Goal: Task Accomplishment & Management: Use online tool/utility

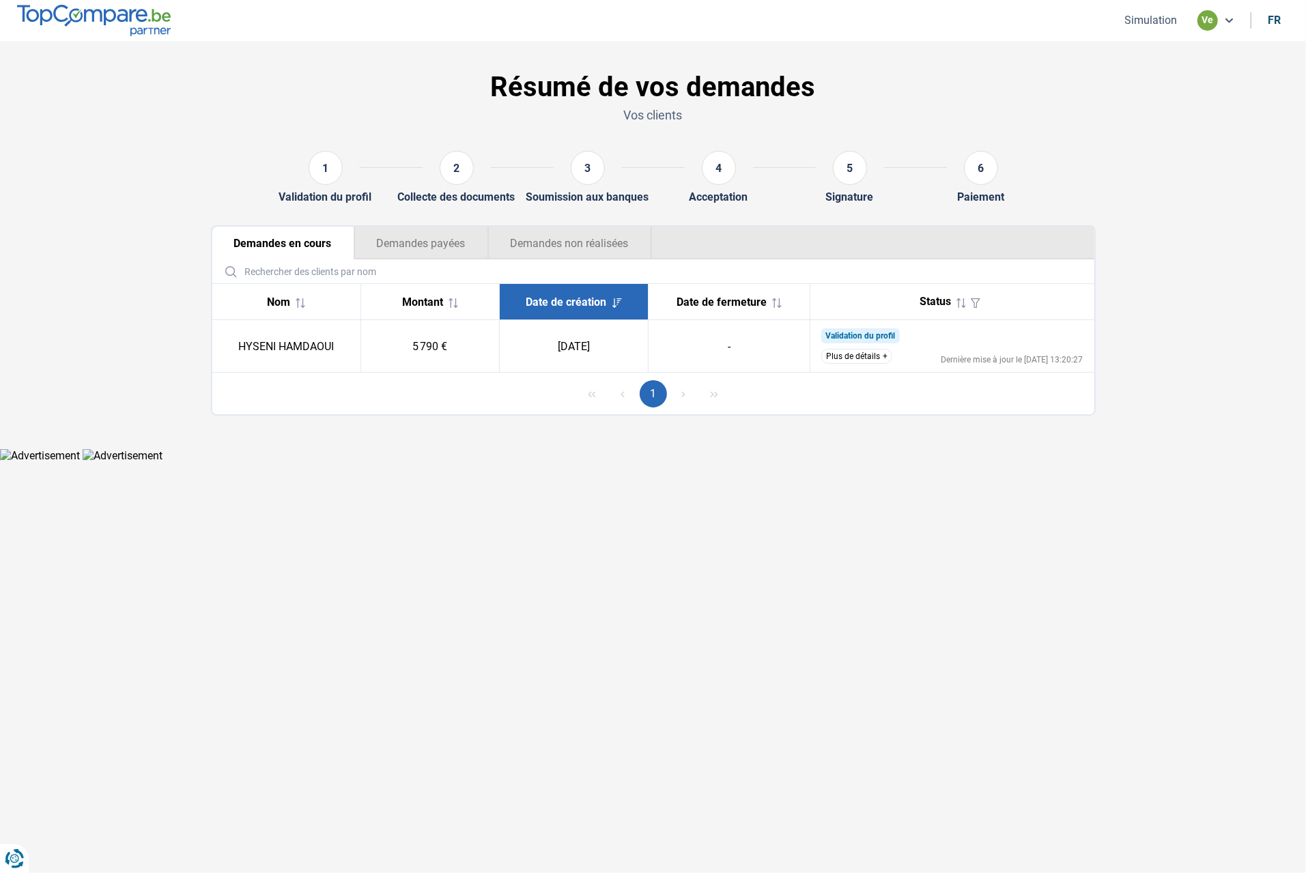
click at [847, 349] on td "Validation du profil Nous avons bien reçu votre demande et nous contacterons le…" at bounding box center [952, 346] width 284 height 53
click at [849, 354] on button "Plus de détails" at bounding box center [856, 356] width 71 height 15
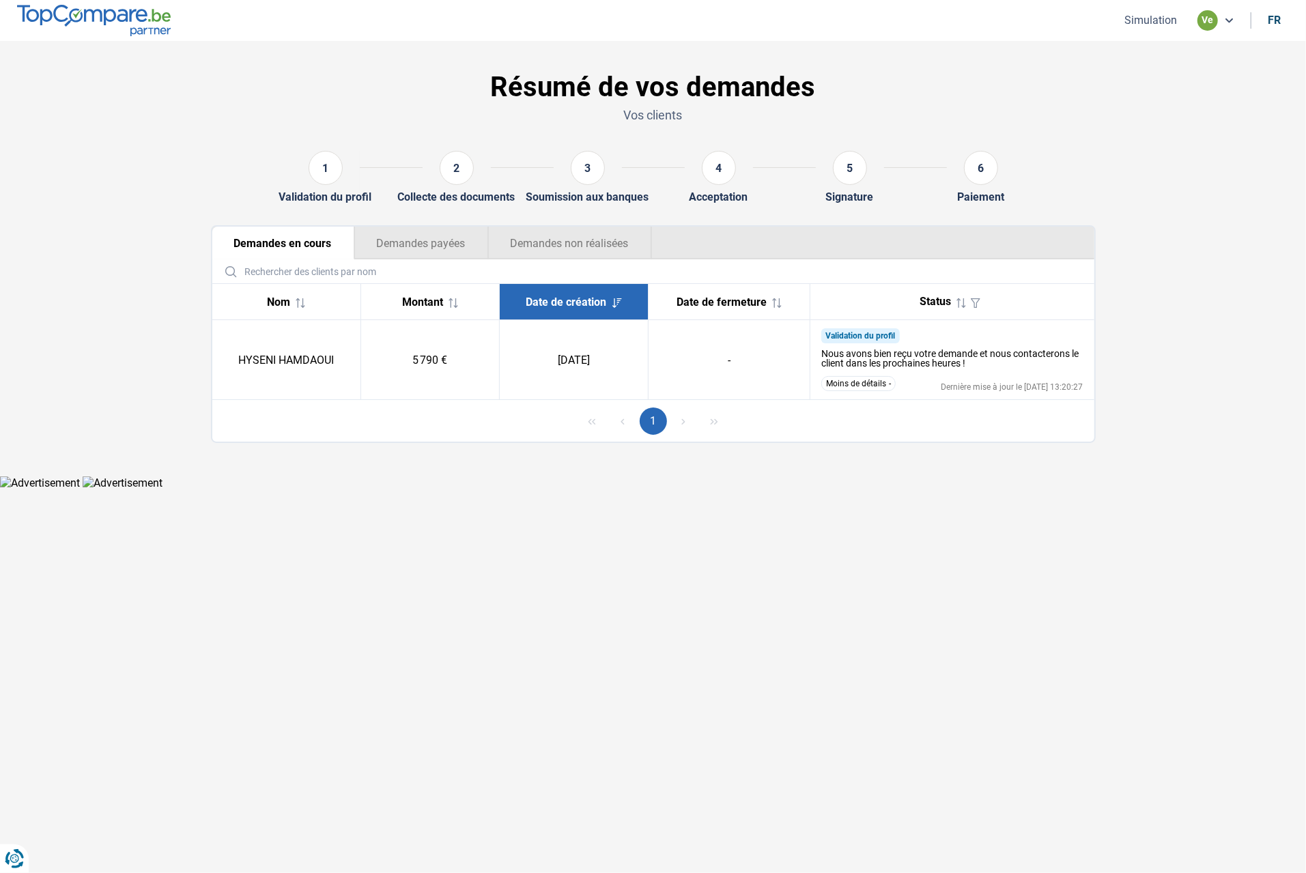
drag, startPoint x: 855, startPoint y: 384, endPoint x: 833, endPoint y: 373, distance: 24.1
click at [854, 383] on button "Moins de détails" at bounding box center [858, 383] width 74 height 15
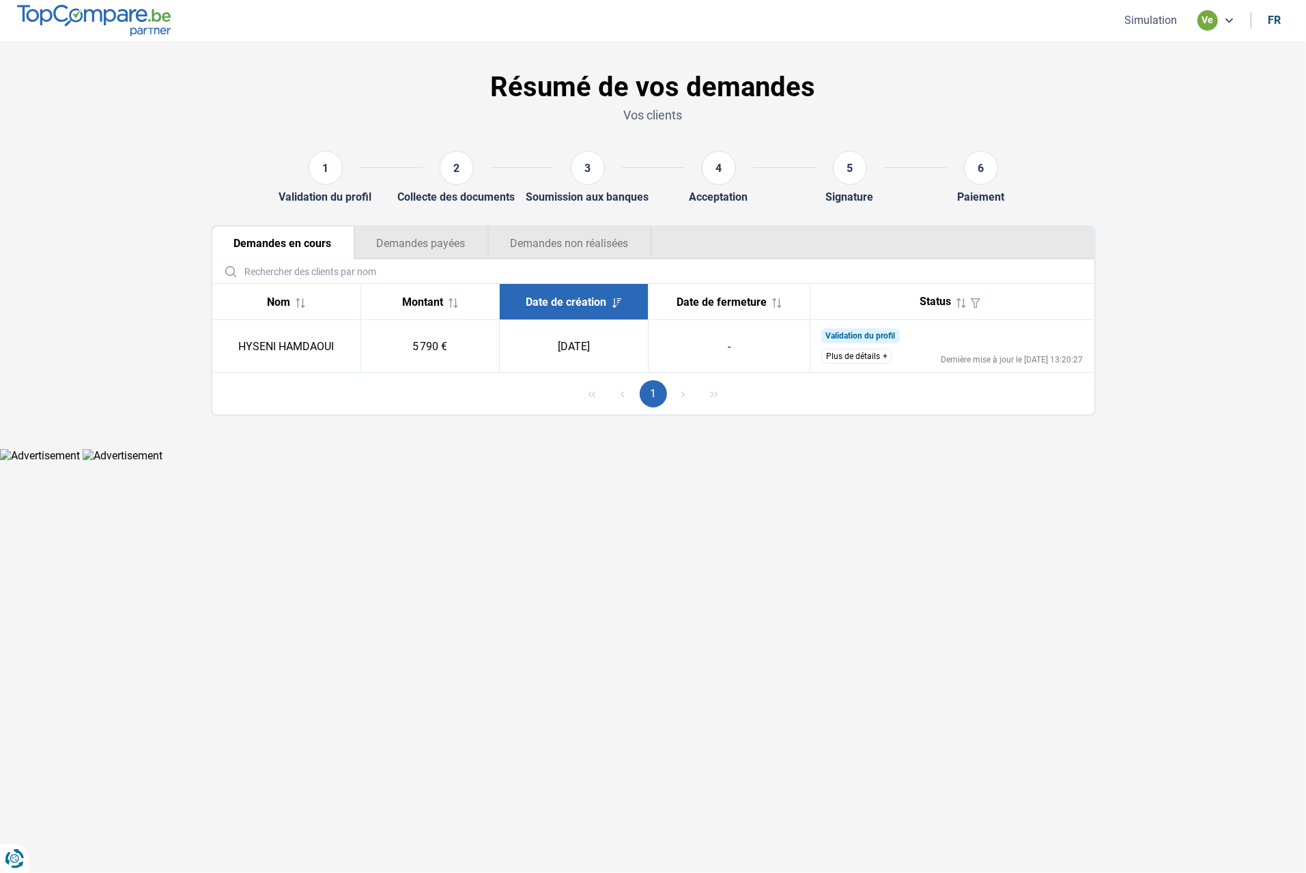
click at [407, 252] on button "Demandes payées" at bounding box center [421, 243] width 134 height 33
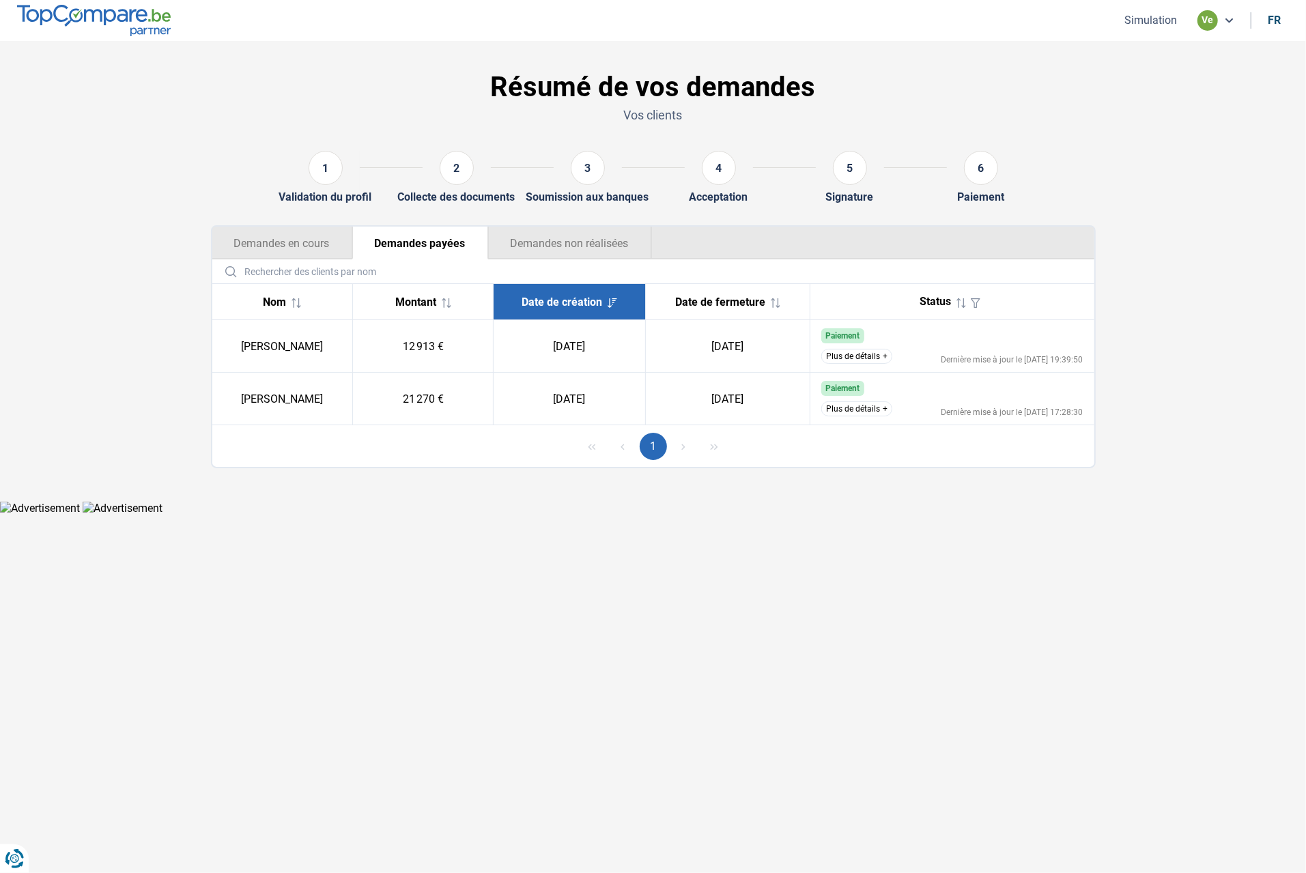
click at [274, 249] on button "Demandes en cours" at bounding box center [282, 243] width 140 height 33
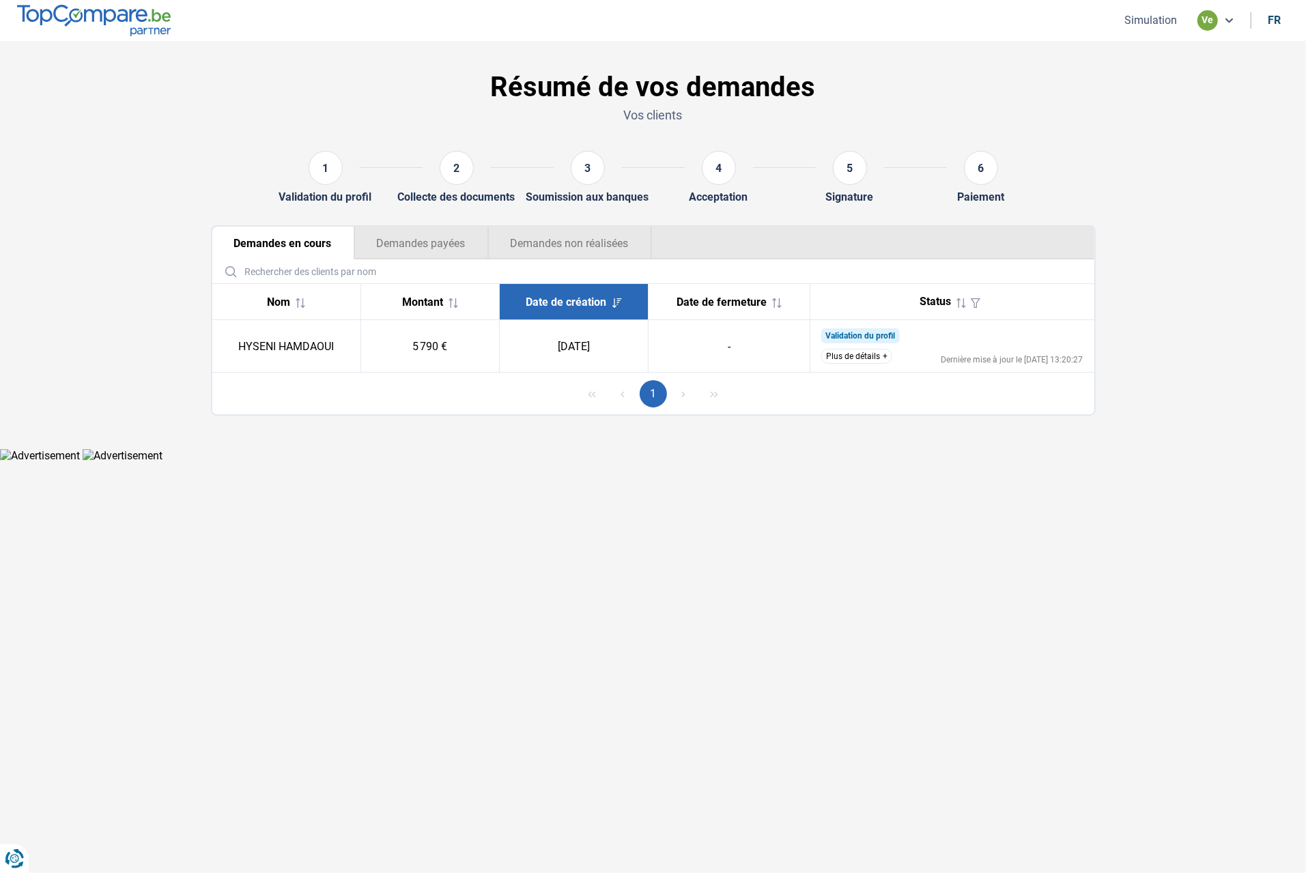
click at [1171, 27] on button "Simulation" at bounding box center [1150, 20] width 61 height 14
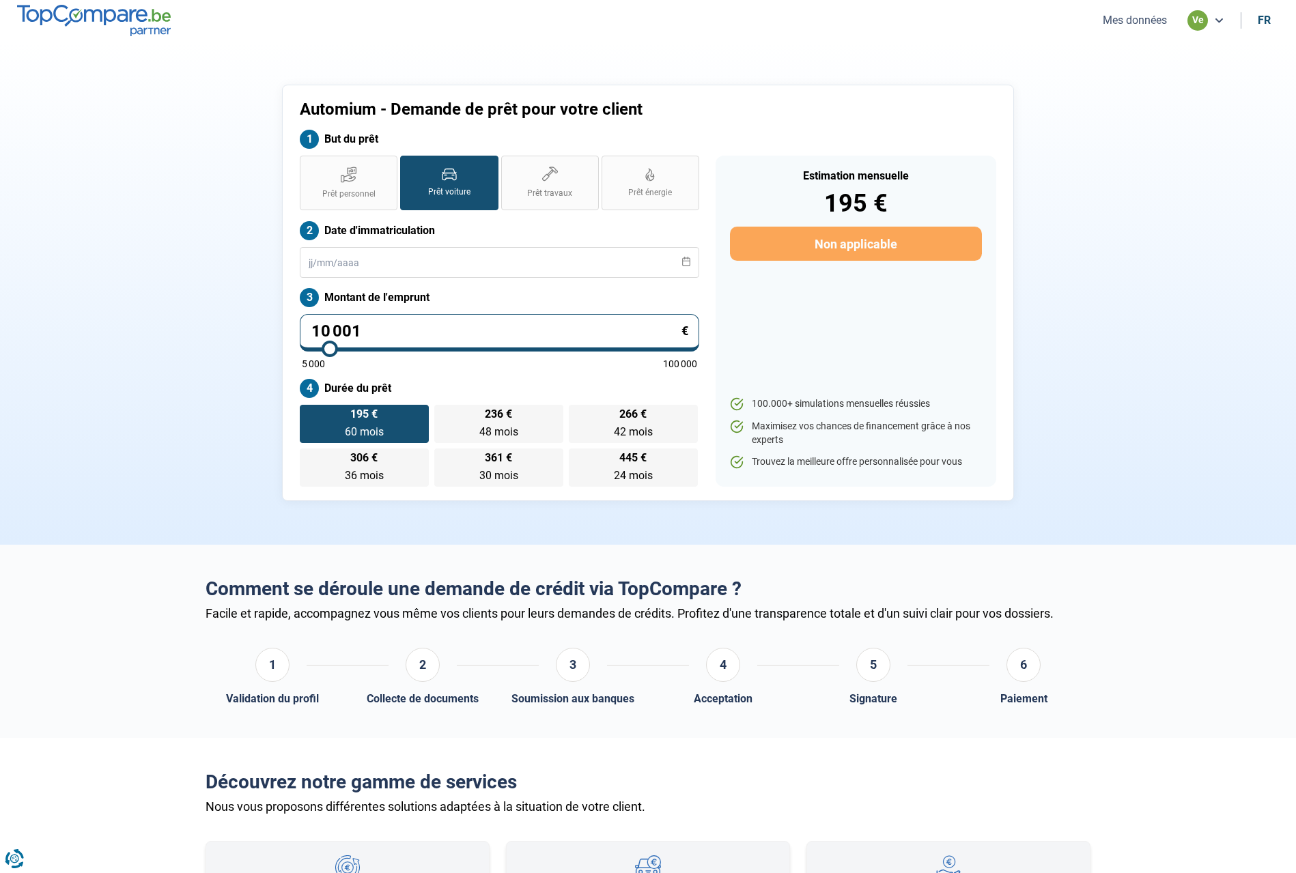
click at [1182, 21] on li "ve" at bounding box center [1205, 20] width 53 height 20
click at [1188, 21] on div "ve" at bounding box center [1197, 20] width 20 height 20
click at [1164, 18] on button "Mes données" at bounding box center [1134, 20] width 72 height 14
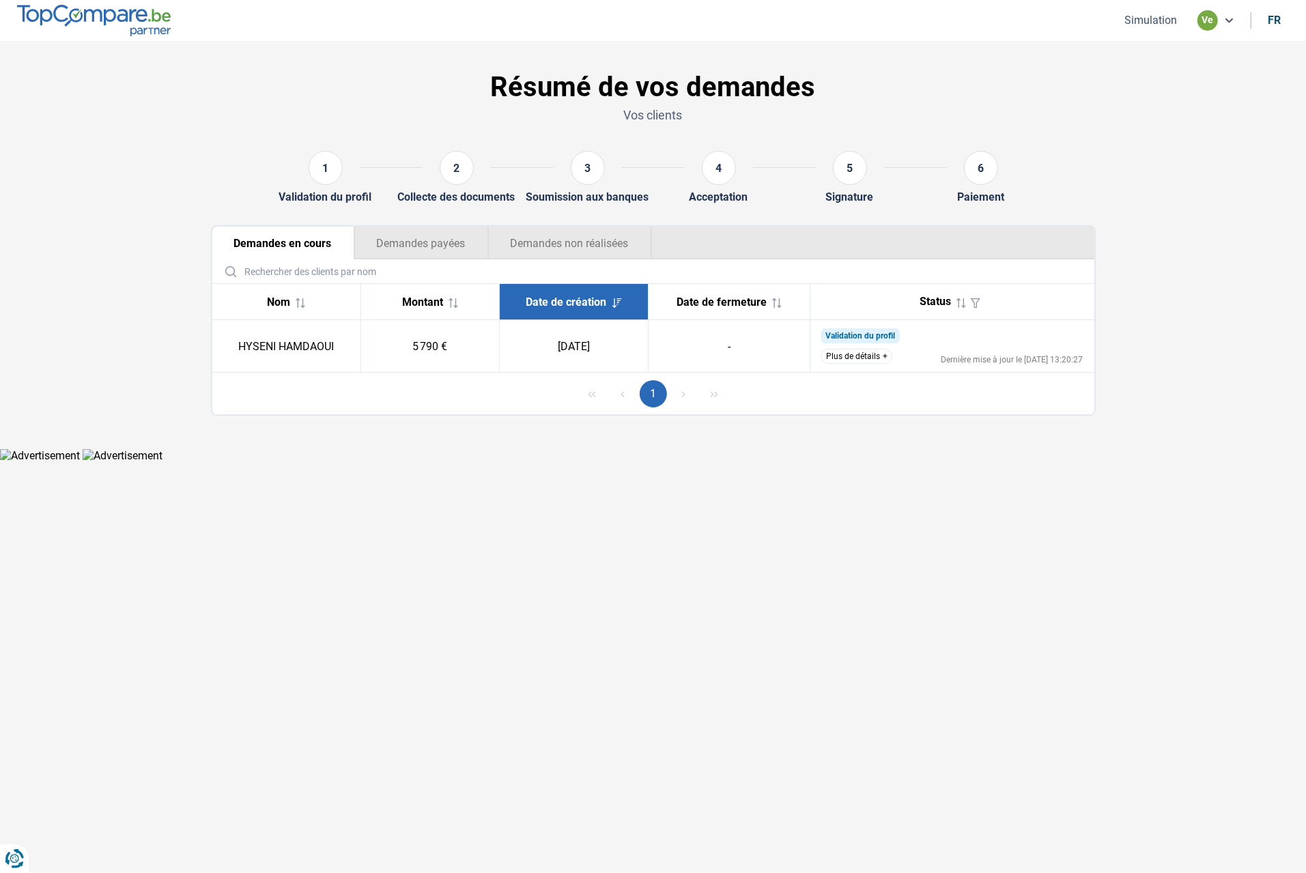
click at [859, 358] on button "Plus de détails" at bounding box center [856, 356] width 71 height 15
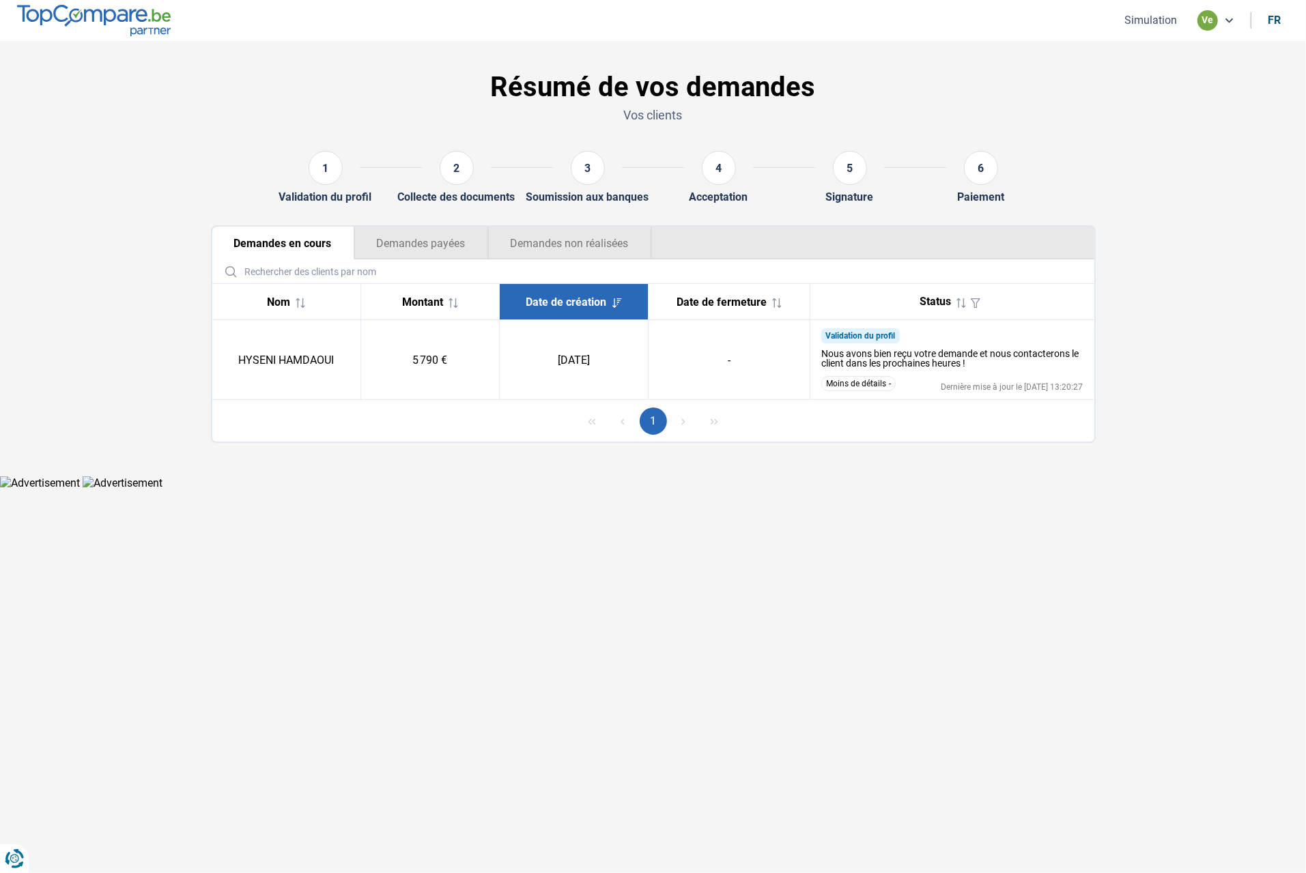
click at [866, 386] on button "Moins de détails" at bounding box center [858, 383] width 74 height 15
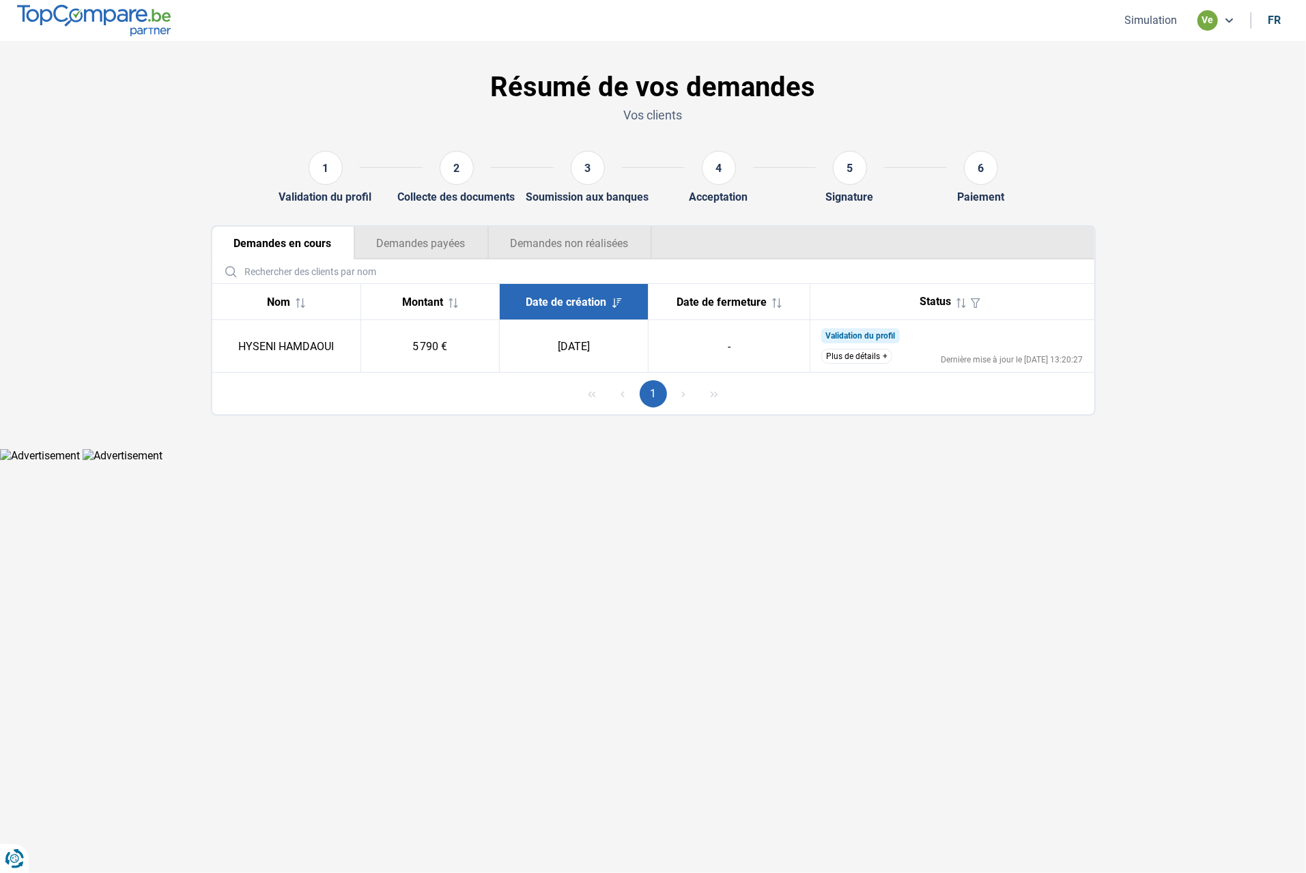
click at [868, 361] on button "Plus de détails" at bounding box center [856, 356] width 71 height 15
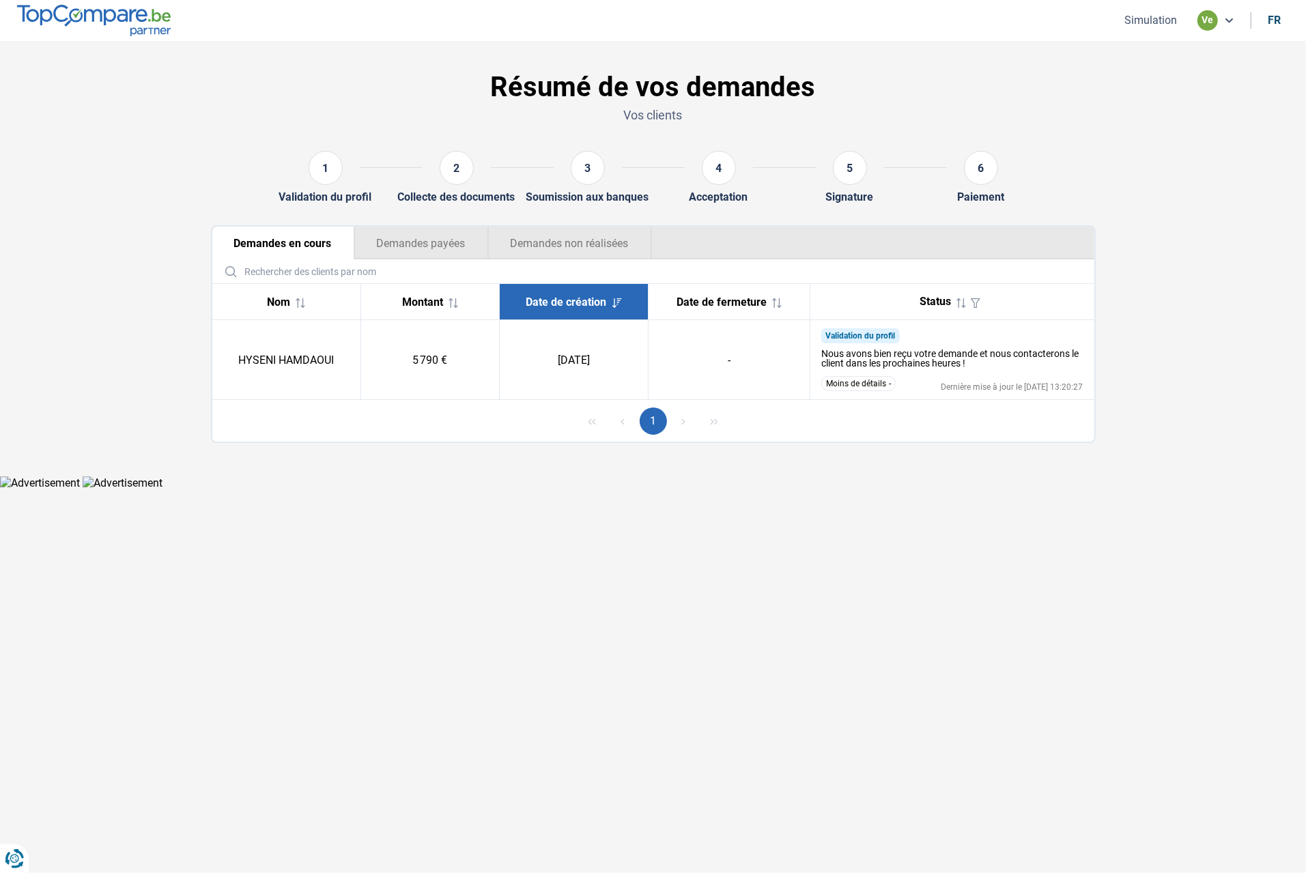
drag, startPoint x: 855, startPoint y: 390, endPoint x: 855, endPoint y: 364, distance: 25.9
click at [855, 390] on button "Moins de détails" at bounding box center [858, 383] width 74 height 15
